Goal: Task Accomplishment & Management: Manage account settings

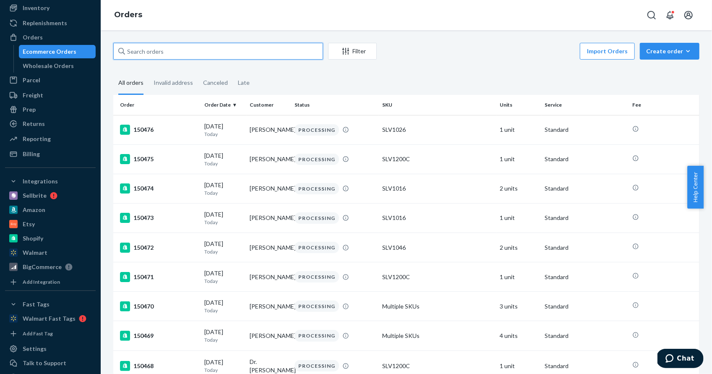
paste input "[PERSON_NAME]"
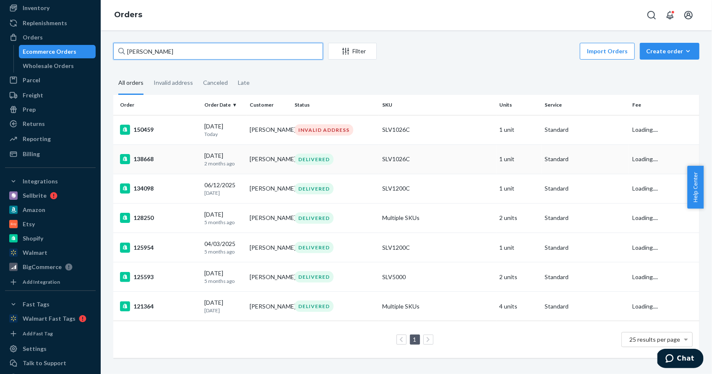
type input "[PERSON_NAME]"
click at [154, 153] on td "138668" at bounding box center [157, 158] width 88 height 29
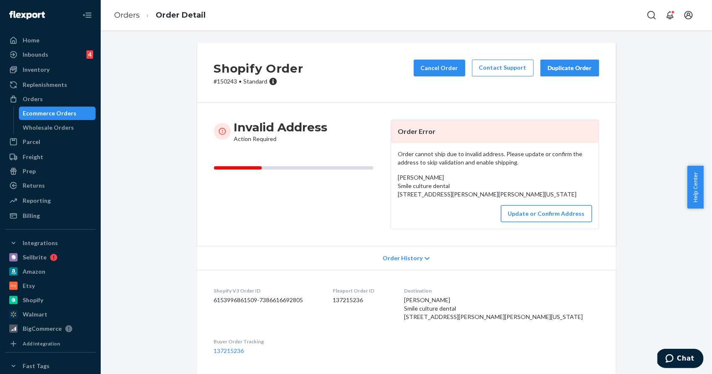
click at [527, 222] on button "Update or Confirm Address" at bounding box center [546, 213] width 91 height 17
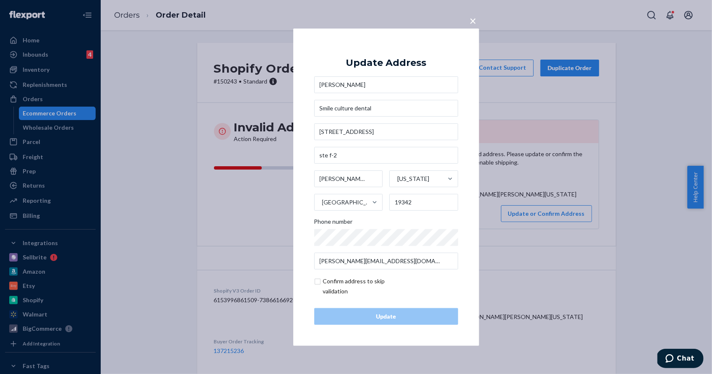
drag, startPoint x: 376, startPoint y: 85, endPoint x: 278, endPoint y: 84, distance: 98.2
click at [278, 84] on div "× Update Address [PERSON_NAME] Smile culture dental [STREET_ADDRESS][PERSON_NAM…" at bounding box center [356, 187] width 712 height 374
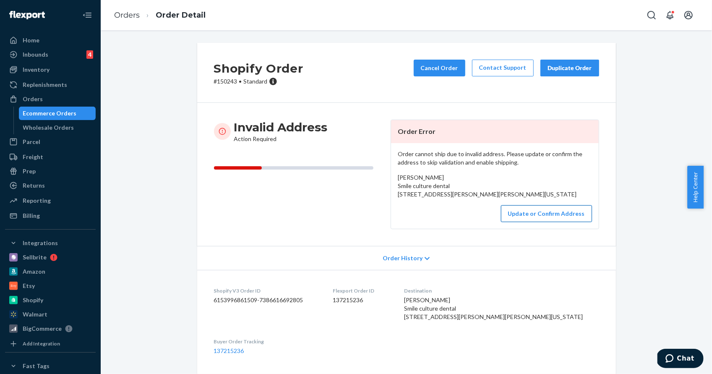
click at [560, 222] on button "Update or Confirm Address" at bounding box center [546, 213] width 91 height 17
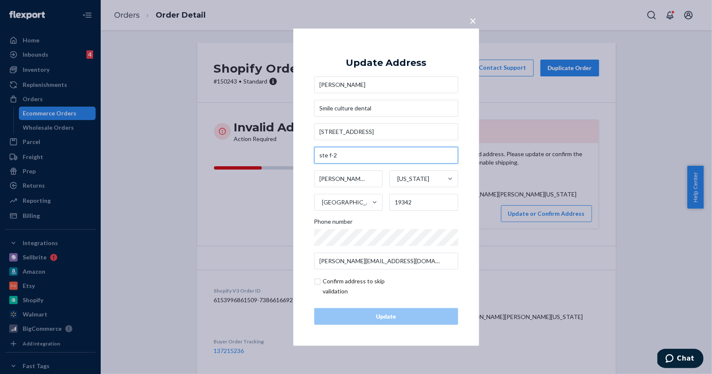
click at [325, 155] on input "ste f-2" at bounding box center [386, 155] width 144 height 17
type input "Ste. F-2"
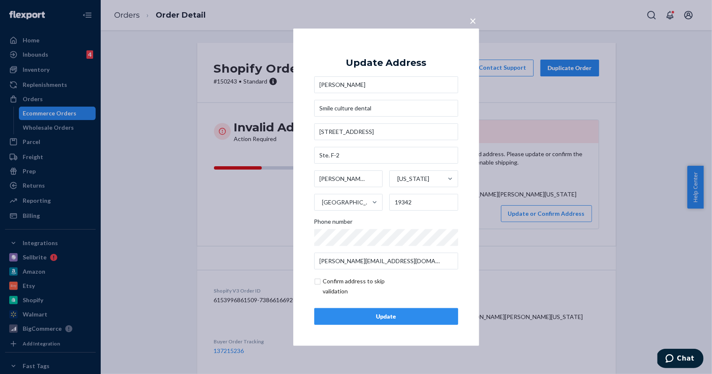
click at [367, 314] on div "Update" at bounding box center [387, 316] width 130 height 8
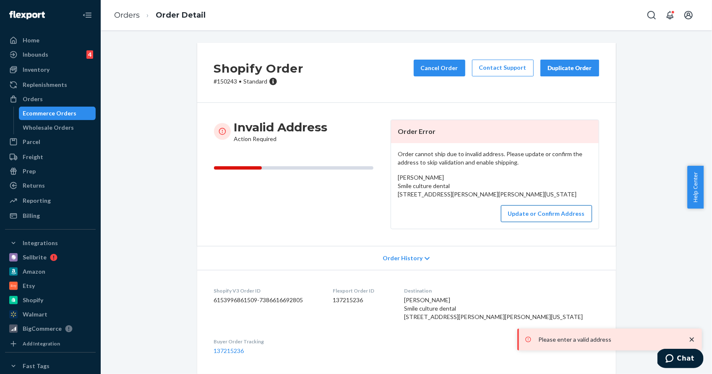
click at [517, 222] on button "Update or Confirm Address" at bounding box center [546, 213] width 91 height 17
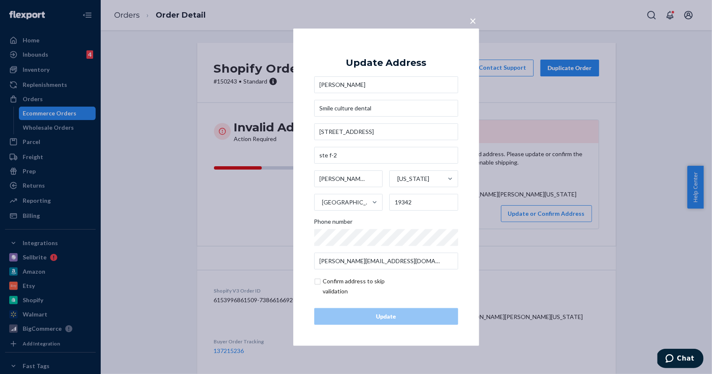
click at [319, 282] on input "checkbox" at bounding box center [362, 286] width 97 height 20
checkbox input "true"
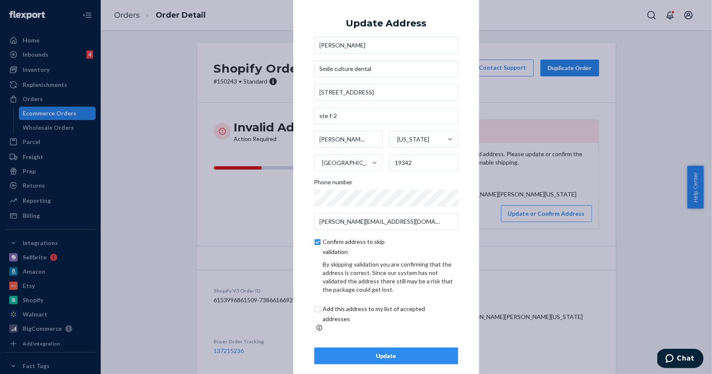
click at [314, 313] on input "checkbox" at bounding box center [384, 314] width 140 height 20
checkbox input "true"
click at [385, 355] on div "Update" at bounding box center [387, 356] width 130 height 8
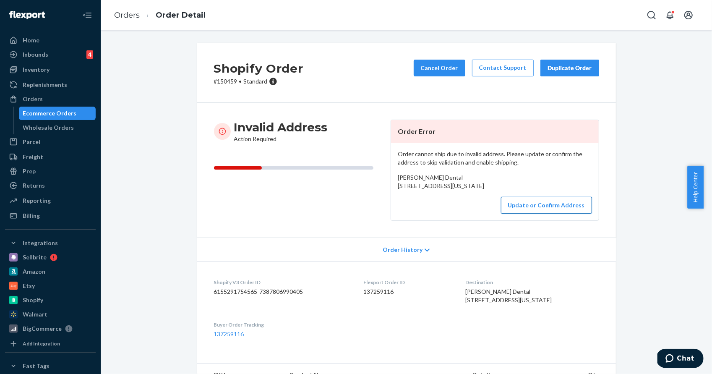
click at [531, 214] on button "Update or Confirm Address" at bounding box center [546, 205] width 91 height 17
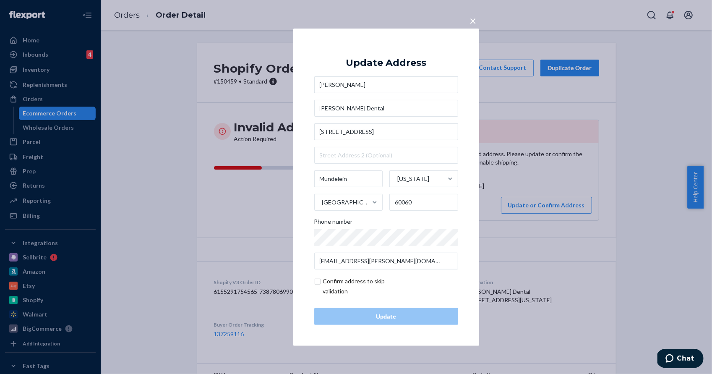
click at [350, 84] on input "David Markiewicz" at bounding box center [386, 84] width 144 height 17
click at [366, 110] on input "Markiewicz Dental" at bounding box center [386, 108] width 144 height 17
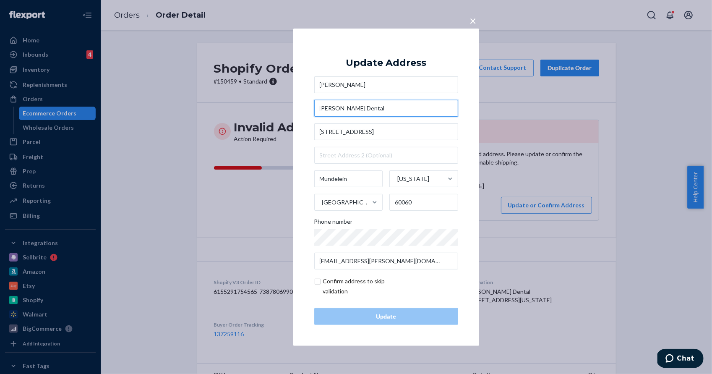
click at [366, 110] on input "Markiewicz Dental" at bounding box center [386, 108] width 144 height 17
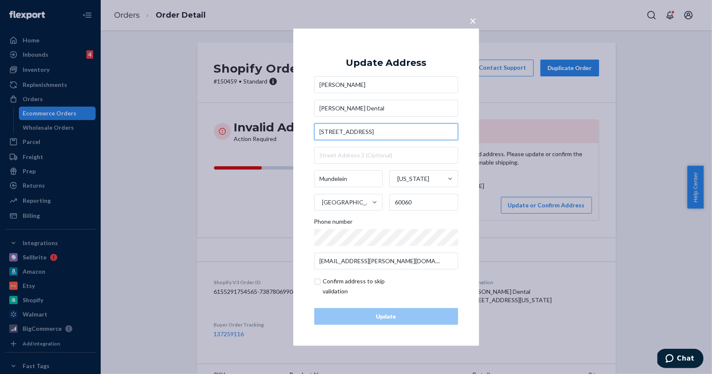
drag, startPoint x: 389, startPoint y: 132, endPoint x: 327, endPoint y: 128, distance: 62.3
click at [327, 128] on input "852 N Rt IL 83" at bounding box center [386, 131] width 144 height 17
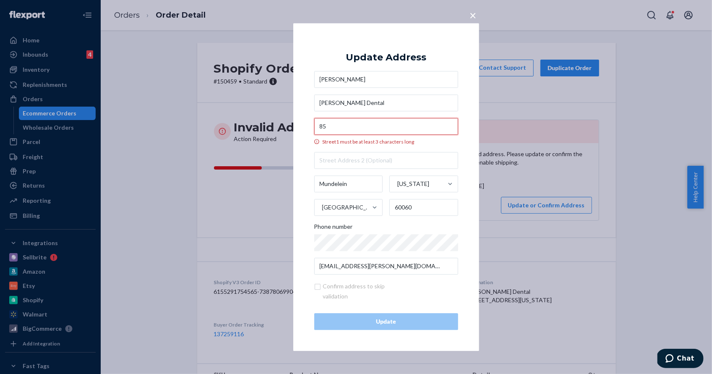
type input "8"
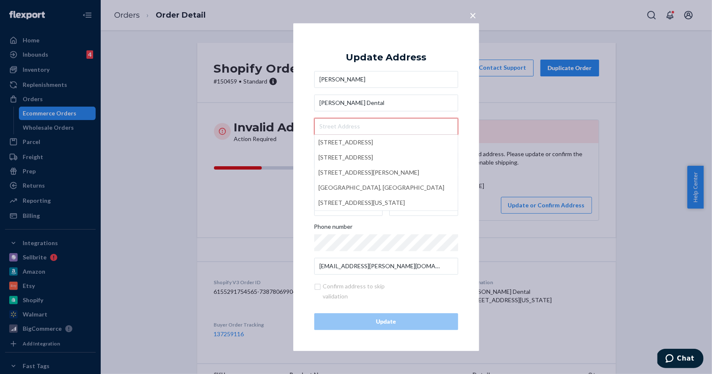
paste input "852 IL-83, Mundelein, IL 60060"
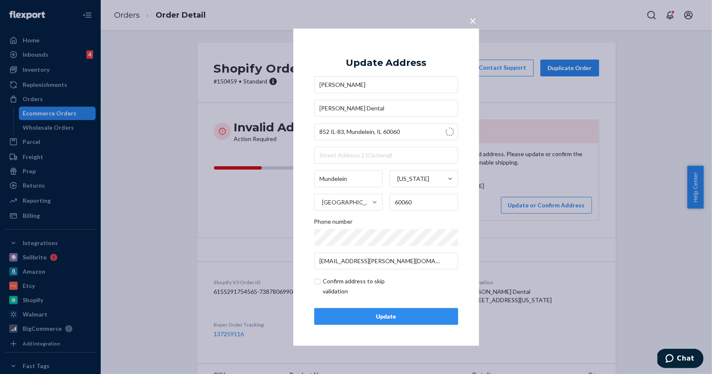
type input "852 IL-83"
click at [319, 285] on input "checkbox" at bounding box center [362, 286] width 97 height 20
checkbox input "true"
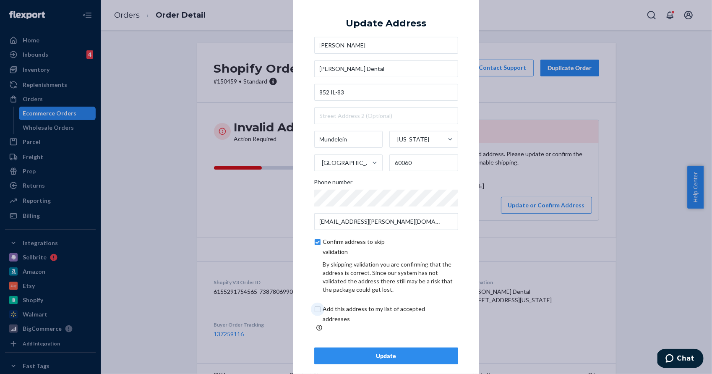
click at [314, 311] on input "checkbox" at bounding box center [384, 314] width 140 height 20
checkbox input "true"
click at [377, 353] on div "Update" at bounding box center [387, 356] width 130 height 8
